Goal: Information Seeking & Learning: Learn about a topic

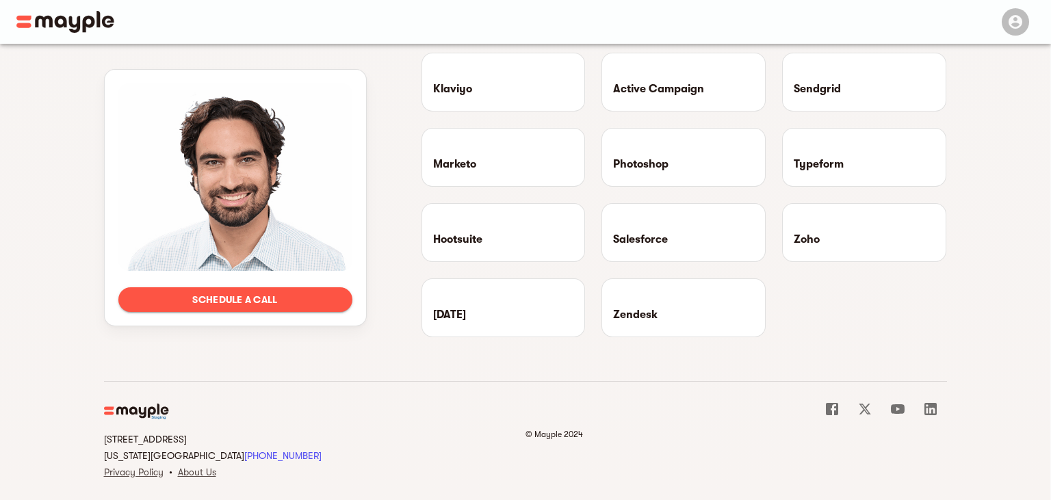
scroll to position [1350, 0]
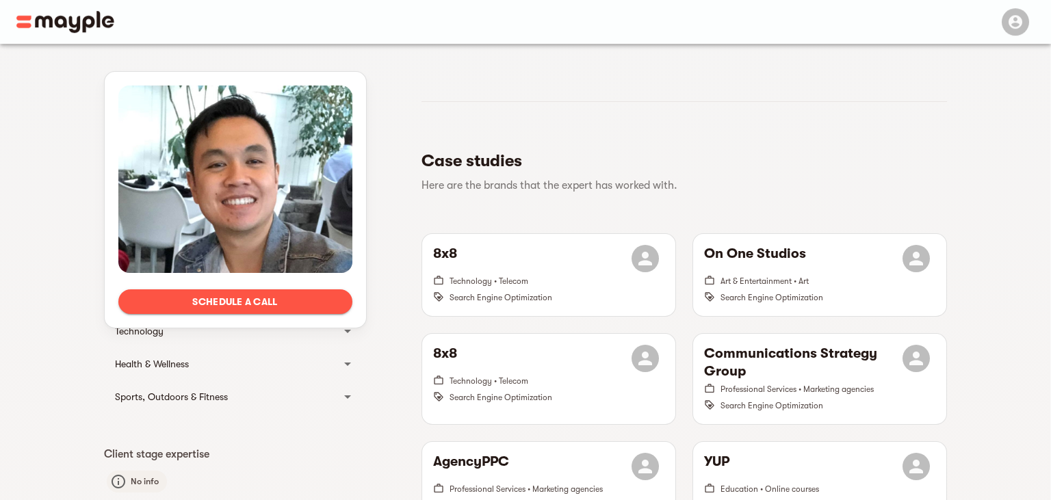
scroll to position [241, 0]
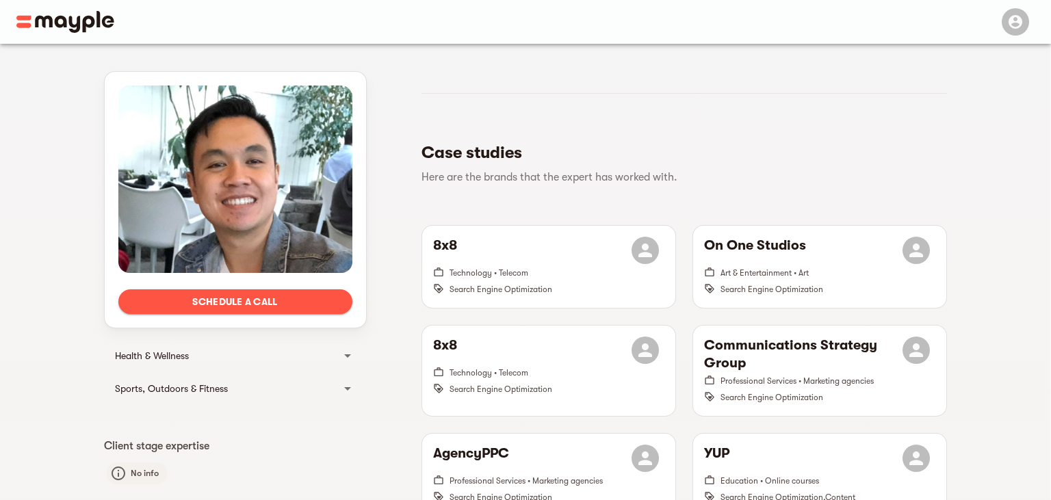
click at [320, 303] on span "Schedule a call" at bounding box center [235, 301] width 212 height 16
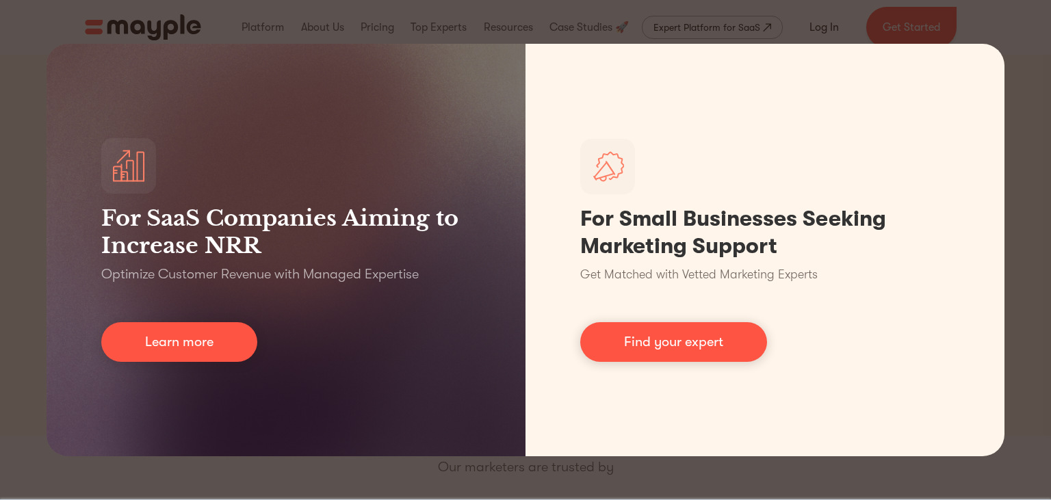
click at [1008, 42] on div "For SaaS Companies Aiming to Increase NRR Optimize Customer Revenue with Manage…" at bounding box center [525, 250] width 1051 height 500
